Goal: Complete application form

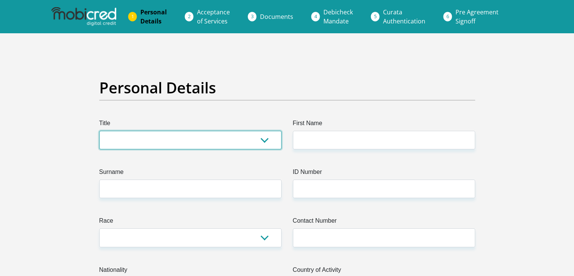
click at [267, 142] on select "Mr Ms Mrs Dr Other" at bounding box center [190, 140] width 182 height 18
select select "Mr"
click at [99, 131] on select "Mr Ms Mrs Dr Other" at bounding box center [190, 140] width 182 height 18
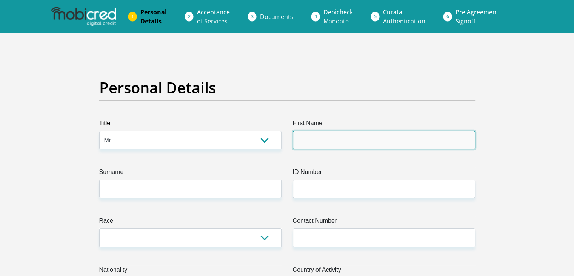
click at [321, 135] on input "First Name" at bounding box center [384, 140] width 182 height 18
type input "Siyabonga"
type input "Cele"
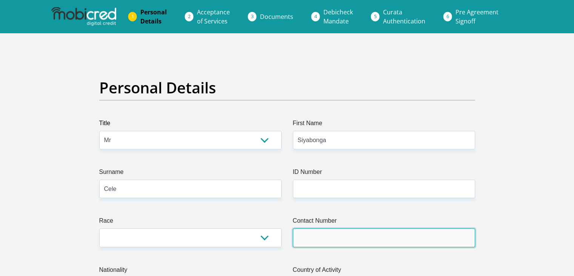
type input "0672800930"
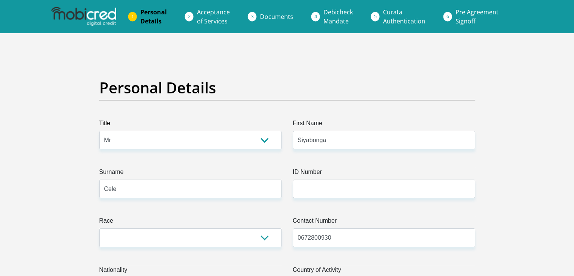
select select "ZAF"
type input "583253 nantshi road kwamachibisa"
type input "Pietermaritzburg"
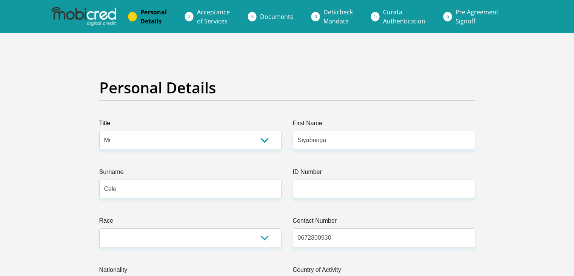
type input "3216"
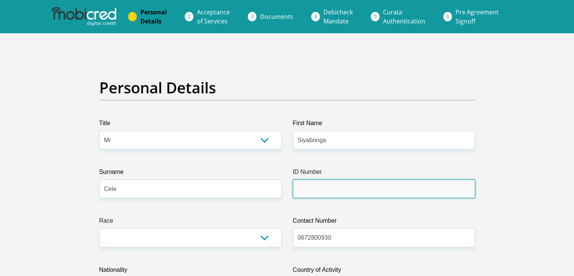
click at [365, 187] on input "ID Number" at bounding box center [384, 188] width 182 height 18
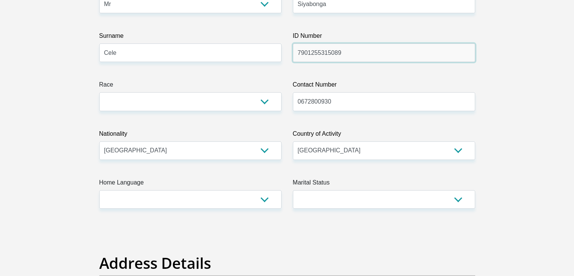
scroll to position [151, 0]
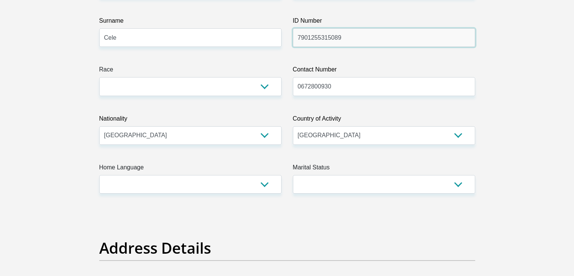
type input "7901255315089"
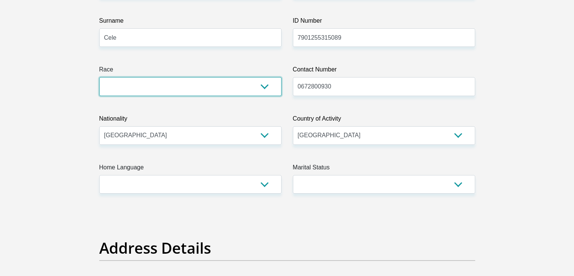
click at [264, 86] on select "Black Coloured Indian White Other" at bounding box center [190, 86] width 182 height 18
select select "1"
click at [99, 77] on select "Black Coloured Indian White Other" at bounding box center [190, 86] width 182 height 18
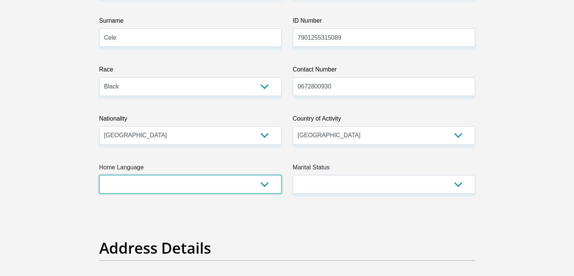
click at [266, 185] on select "Afrikaans English Sepedi South Ndebele Southern Sotho Swati Tsonga Tswana Venda…" at bounding box center [190, 184] width 182 height 18
select select "zul"
click at [99, 175] on select "Afrikaans English Sepedi South Ndebele Southern Sotho Swati Tsonga Tswana Venda…" at bounding box center [190, 184] width 182 height 18
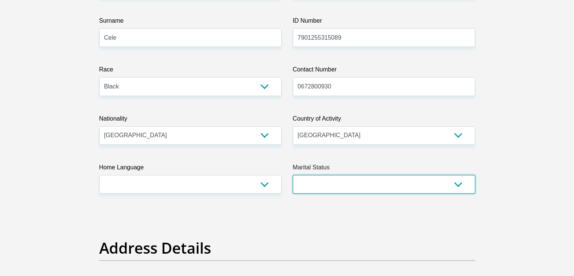
click at [456, 184] on select "Married ANC Single Divorced Widowed Married COP or Customary Law" at bounding box center [384, 184] width 182 height 18
select select "3"
click at [293, 175] on select "Married ANC Single Divorced Widowed Married COP or Customary Law" at bounding box center [384, 184] width 182 height 18
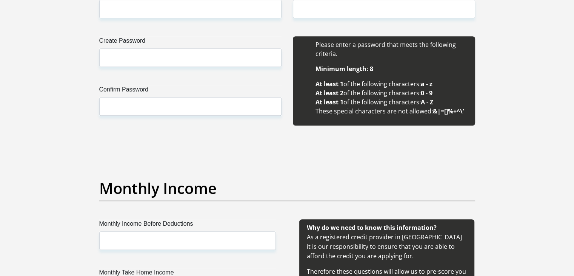
scroll to position [720, 0]
